Goal: Task Accomplishment & Management: Use online tool/utility

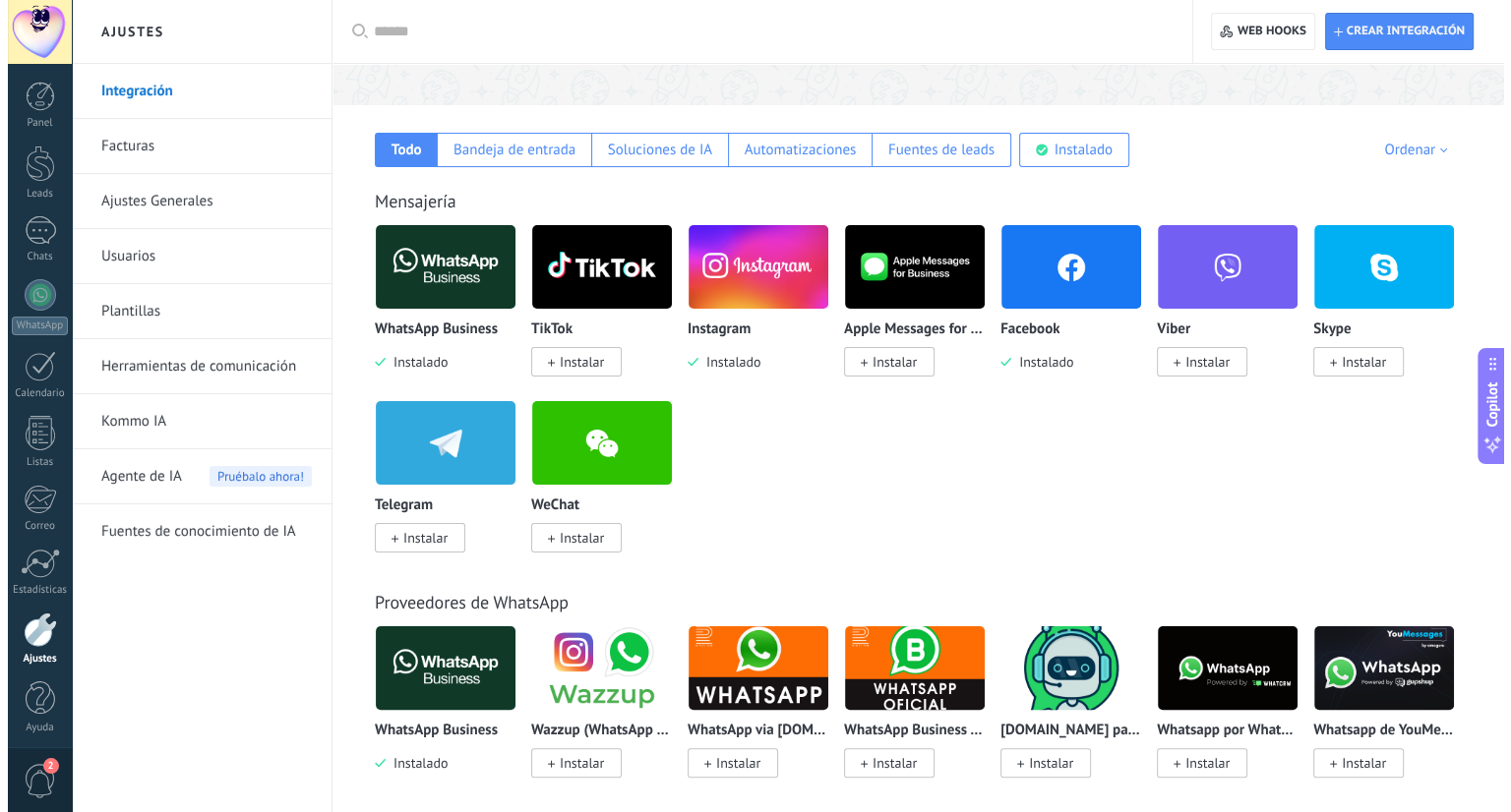
scroll to position [279, 0]
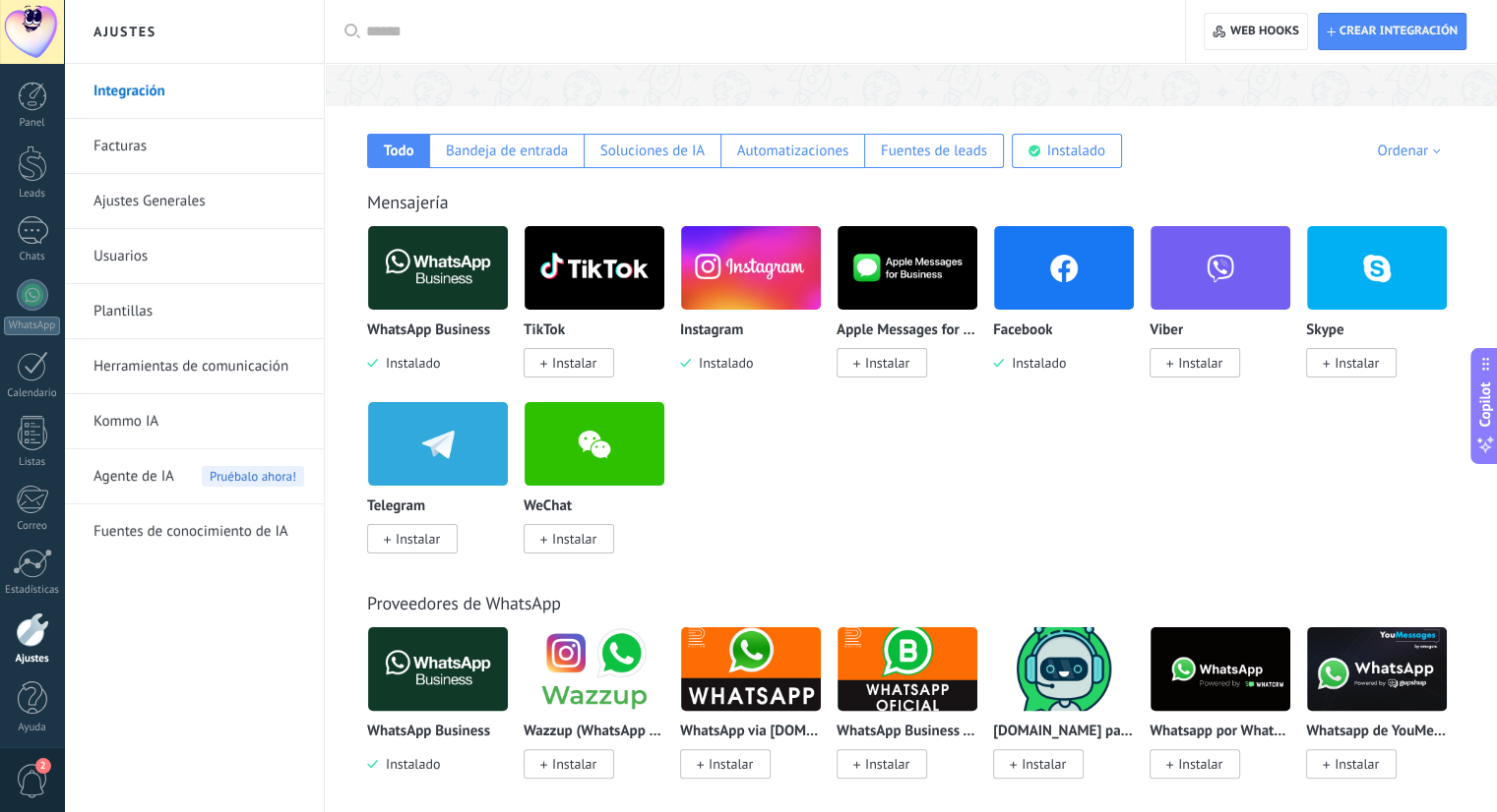
click at [441, 261] on img at bounding box center [437, 268] width 140 height 95
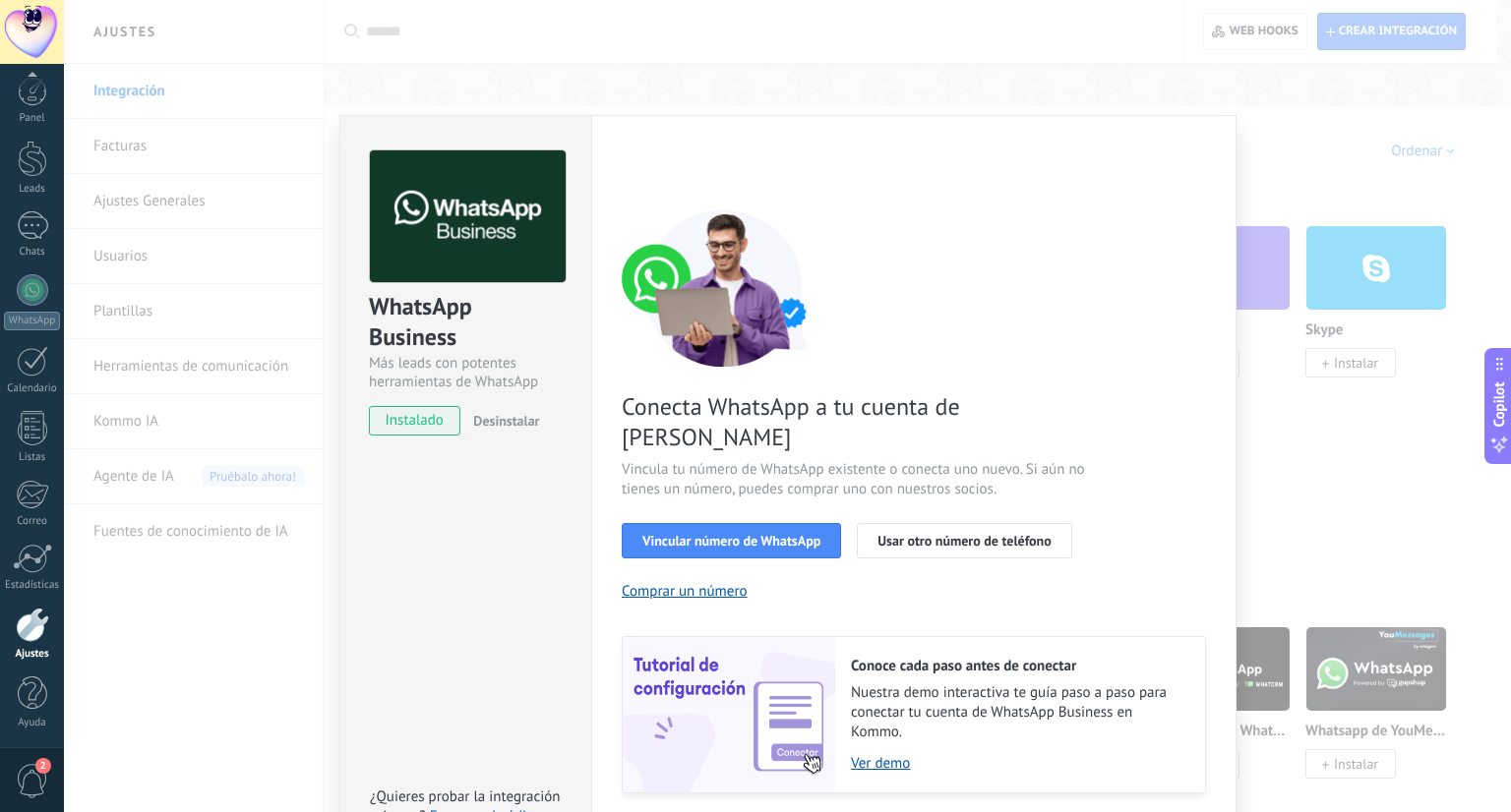
scroll to position [38, 0]
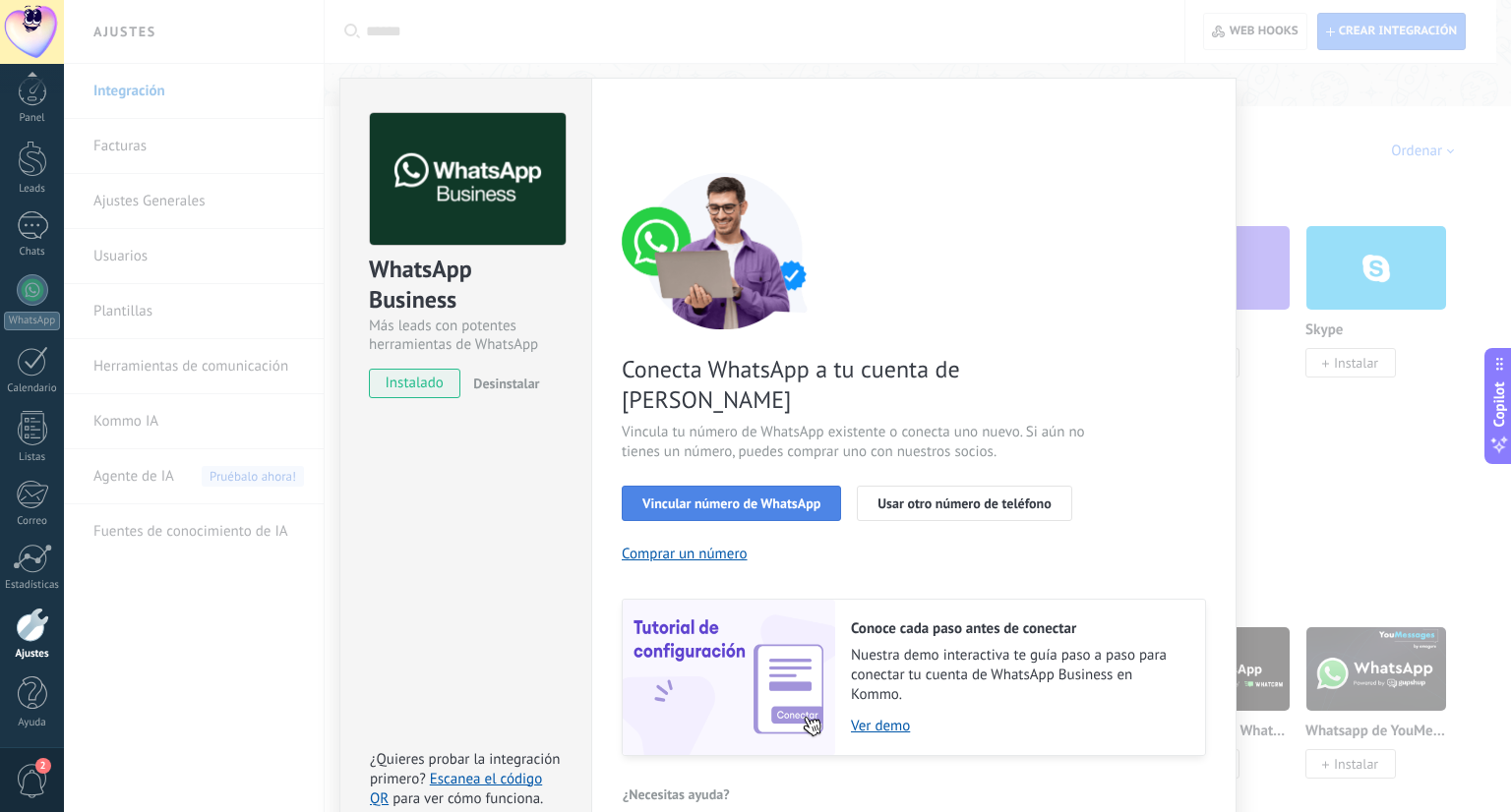
click at [759, 488] on button "Vincular número de WhatsApp" at bounding box center [731, 504] width 219 height 36
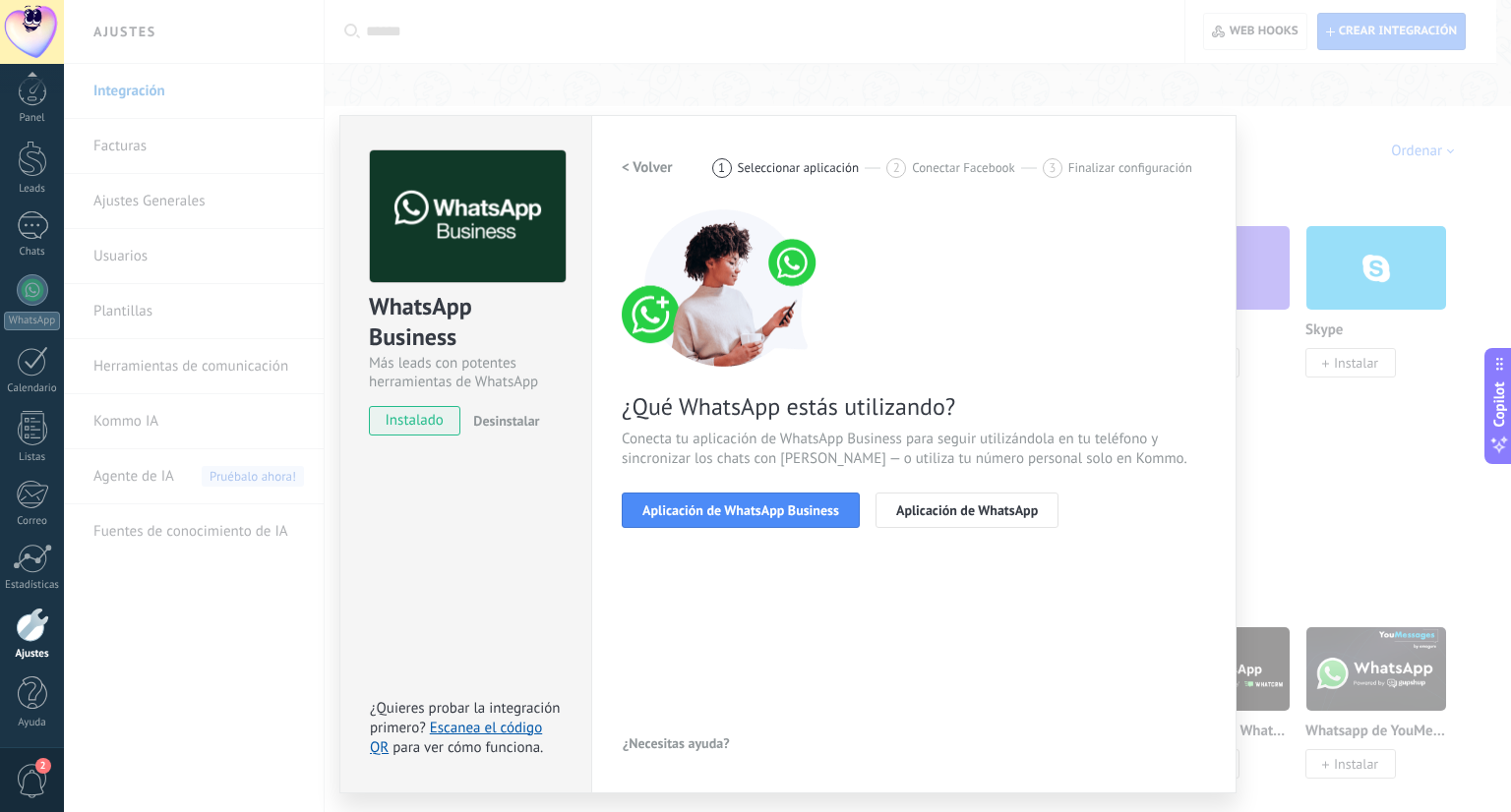
scroll to position [0, 0]
click at [780, 506] on span "Aplicación de WhatsApp Business" at bounding box center [741, 511] width 196 height 14
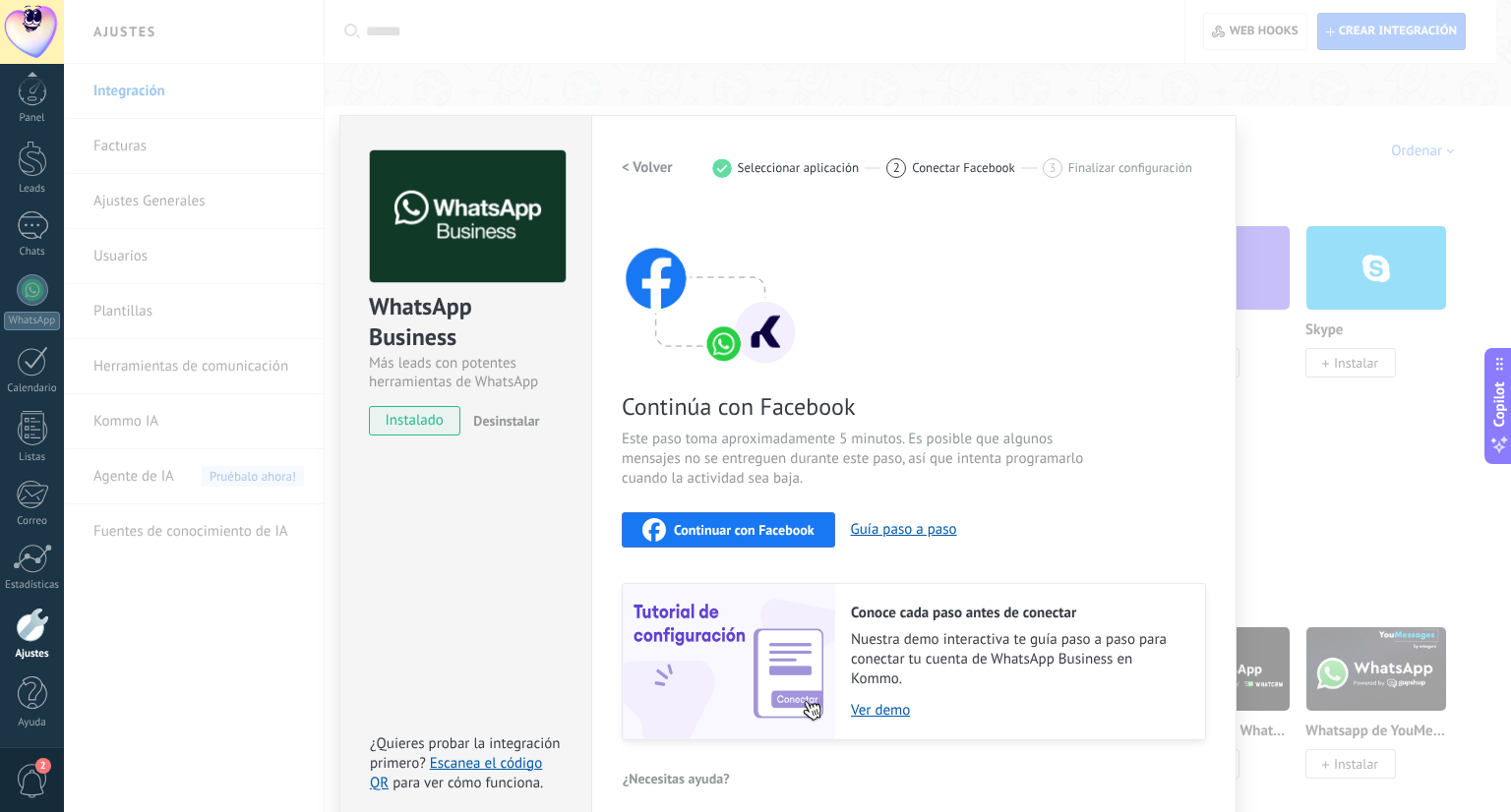
click at [743, 443] on span "Este paso toma aproximadamente 5 minutos. Es posible que algunos mensajes no se…" at bounding box center [856, 460] width 468 height 59
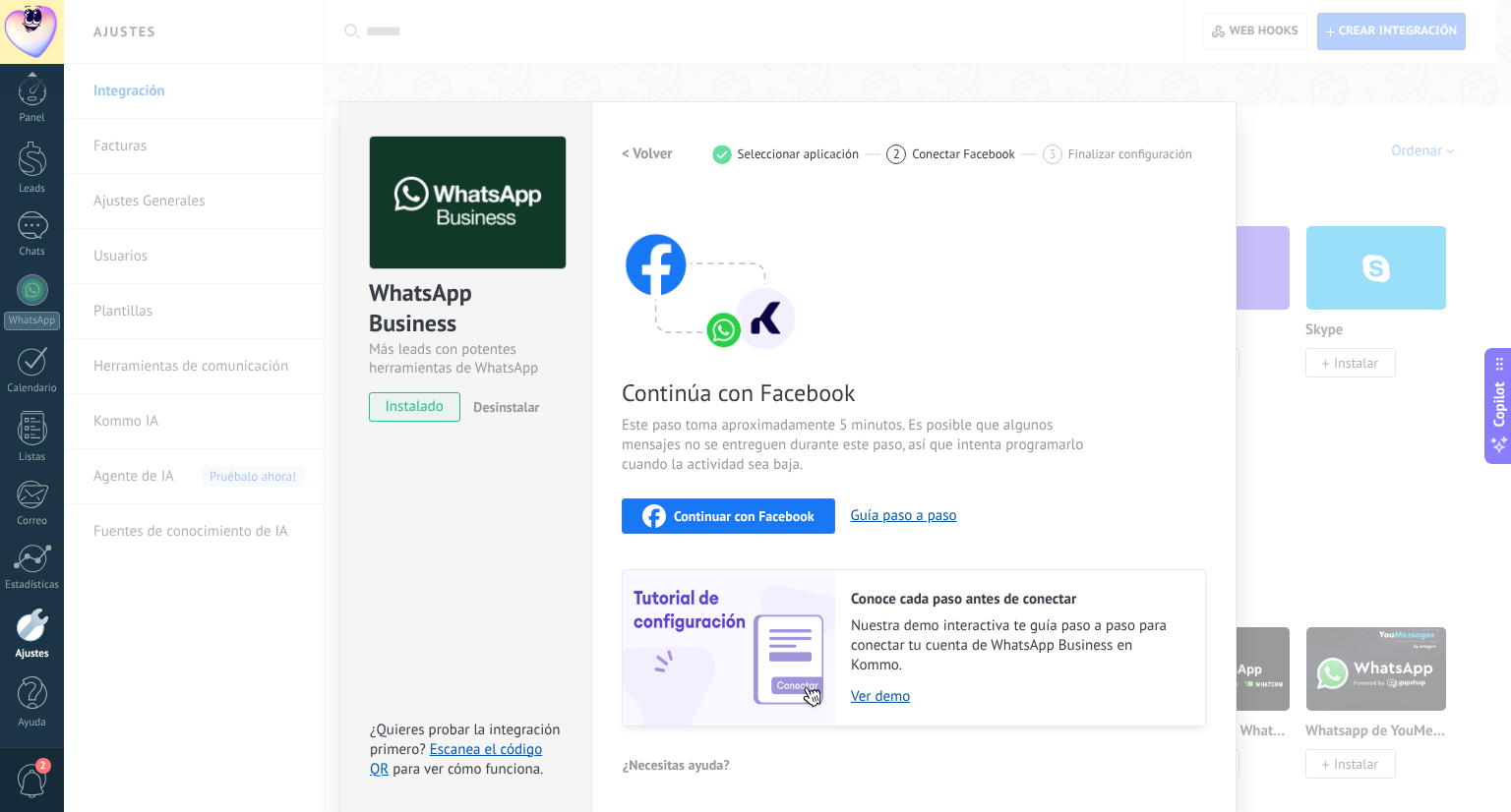
scroll to position [15, 0]
